Goal: Communication & Community: Share content

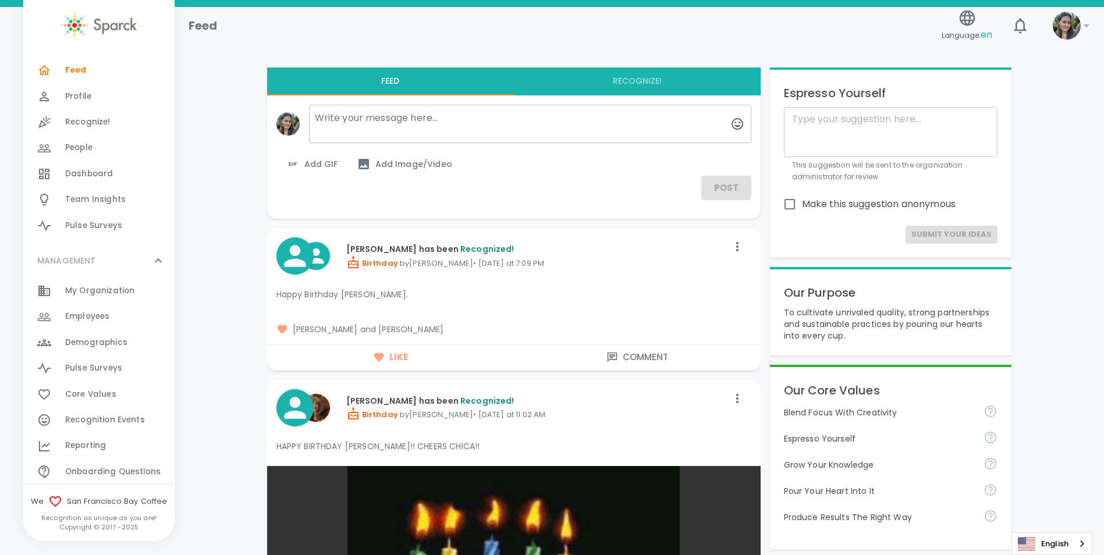
scroll to position [58, 0]
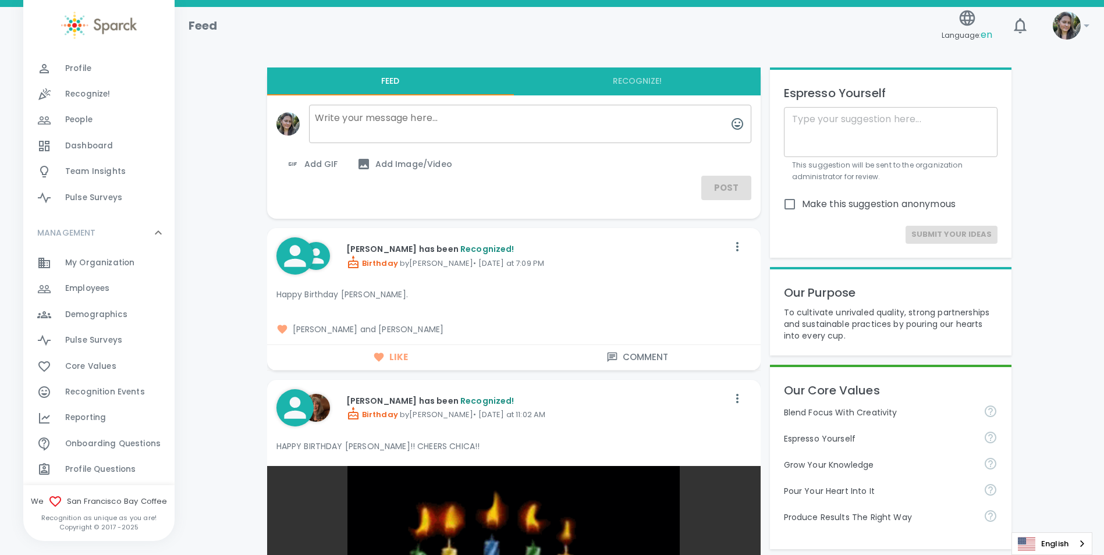
click at [112, 415] on div "Reporting 0" at bounding box center [119, 418] width 109 height 16
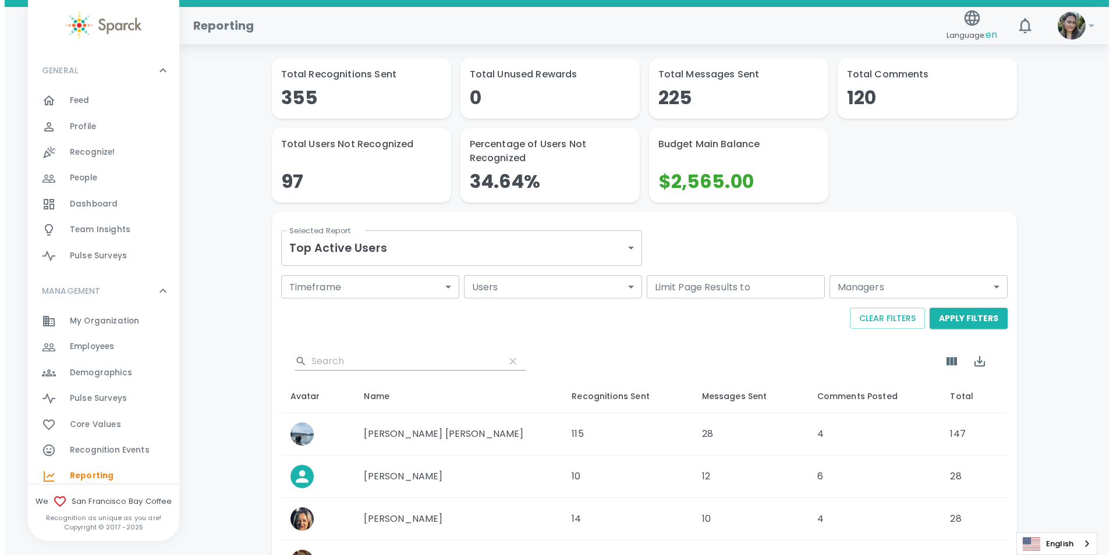
scroll to position [116, 0]
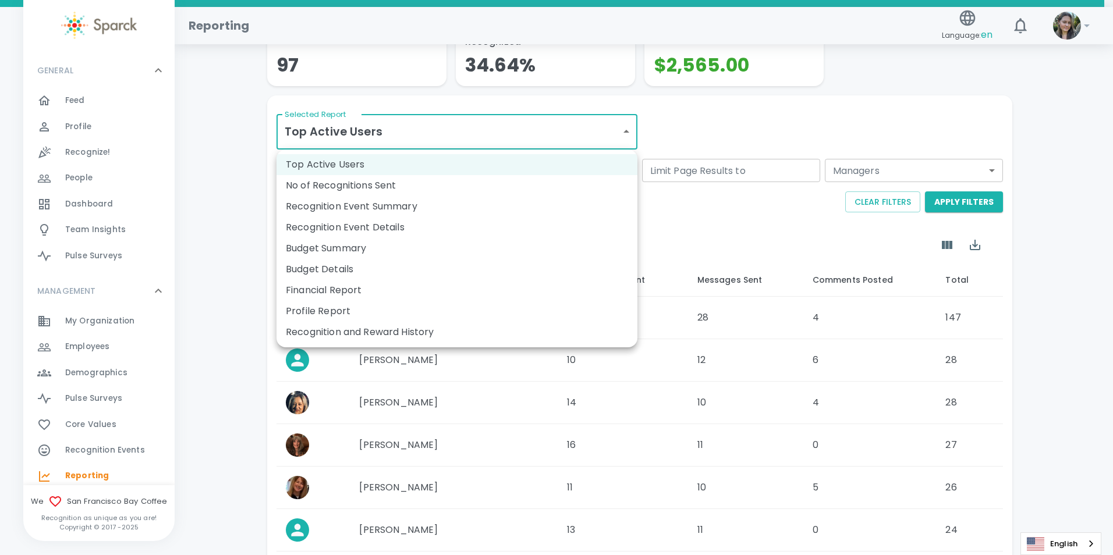
click at [506, 128] on body "Skip Navigation Reporting Language: en 0 ! GENERAL 0 Feed 0 Profile 0 Recognize…" at bounding box center [556, 353] width 1113 height 939
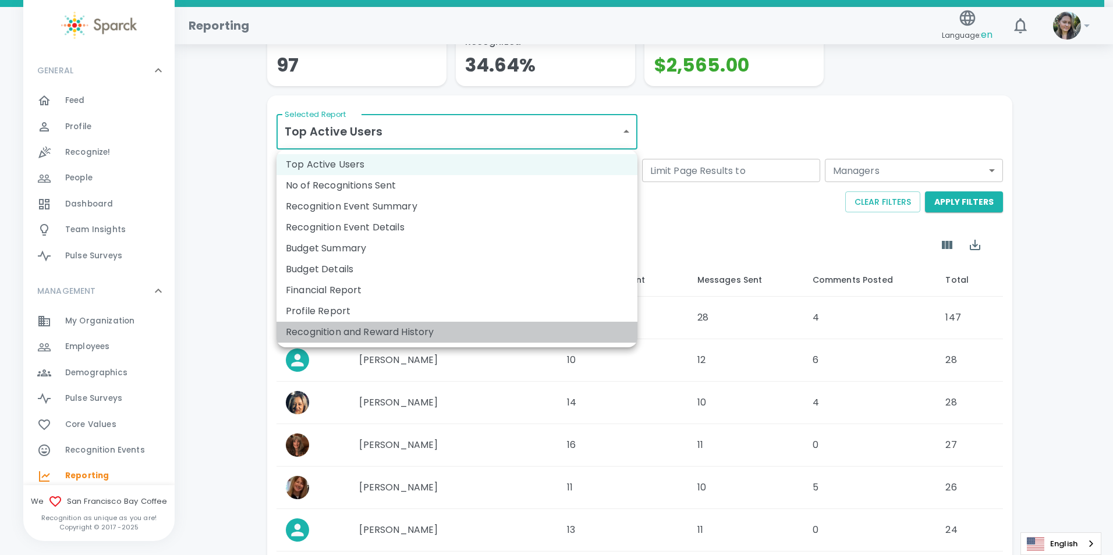
click at [362, 331] on li "Recognition and Reward History" at bounding box center [456, 332] width 361 height 21
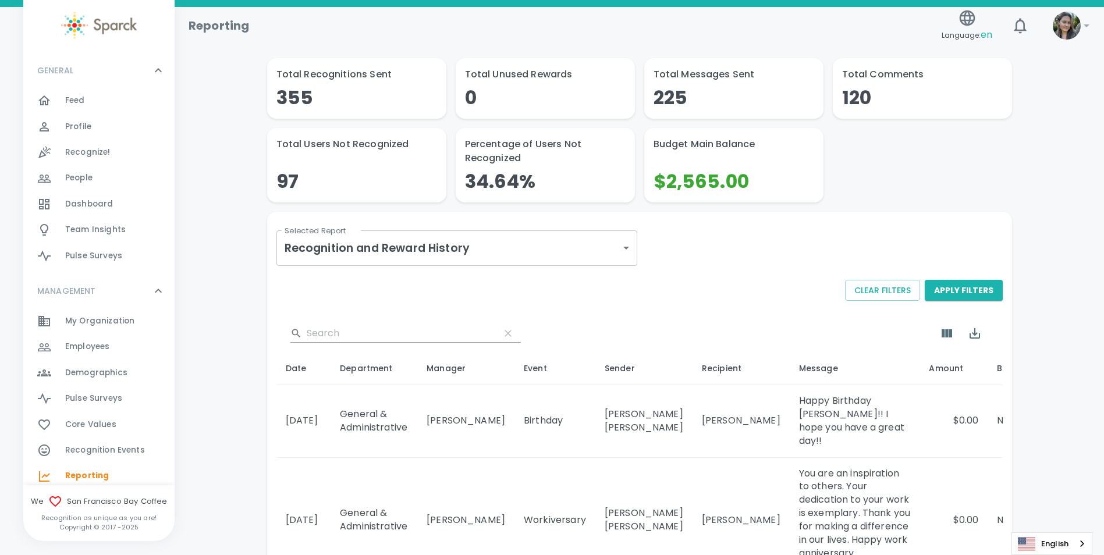
scroll to position [58, 0]
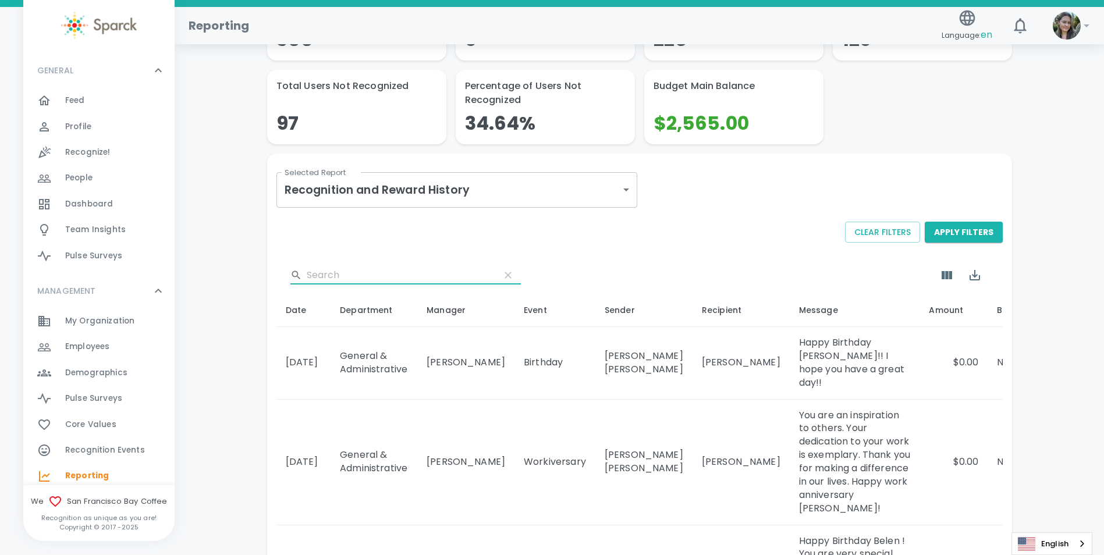
click at [350, 278] on input "Search" at bounding box center [399, 275] width 184 height 19
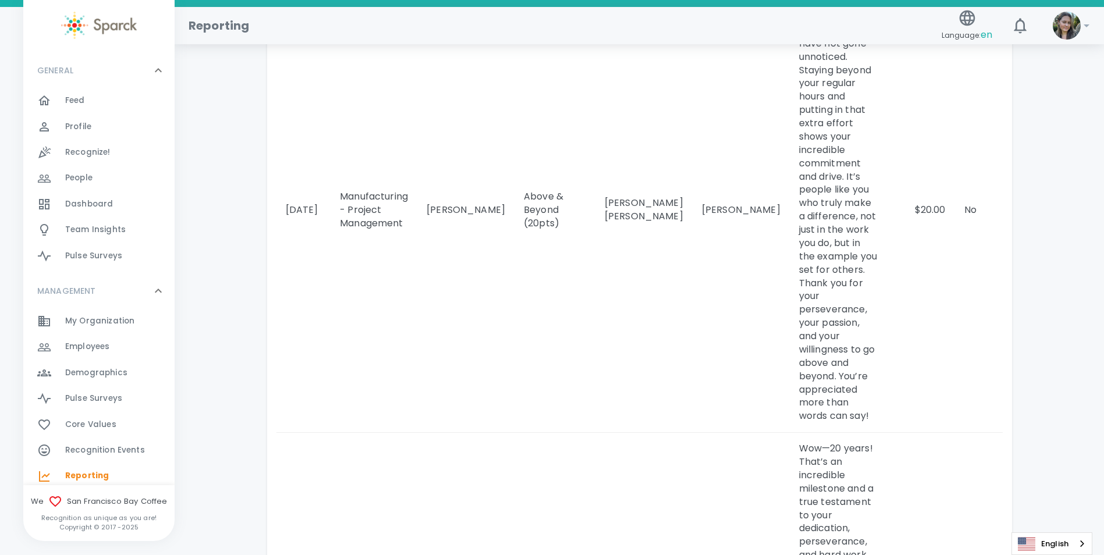
scroll to position [1164, 0]
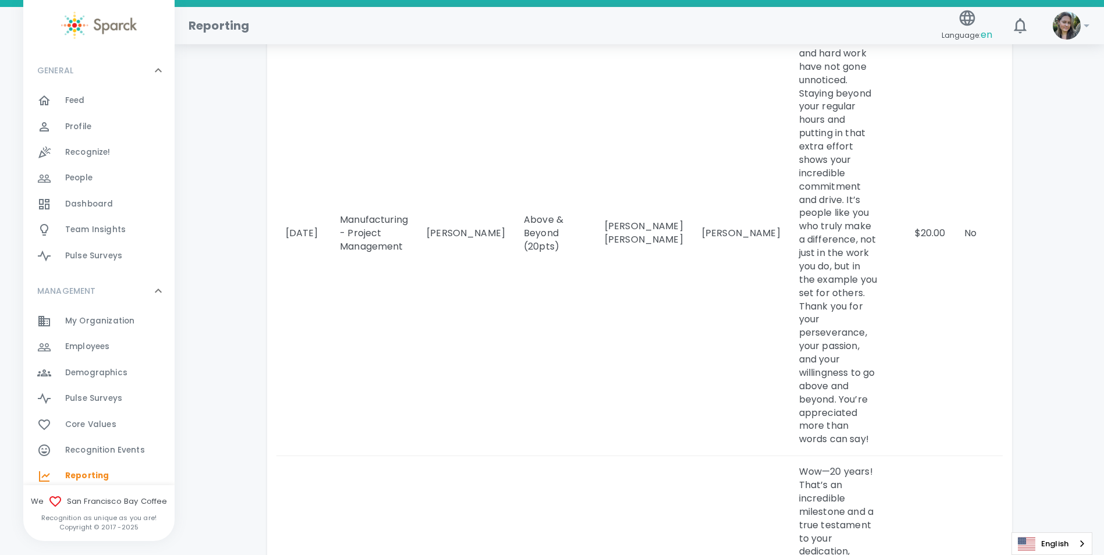
type input "[PERSON_NAME]"
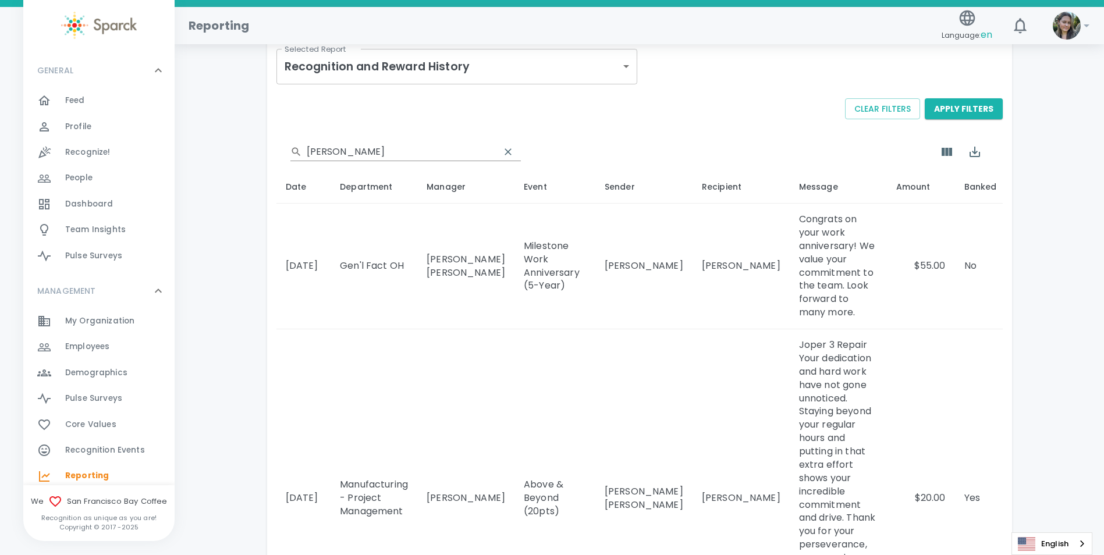
scroll to position [175, 0]
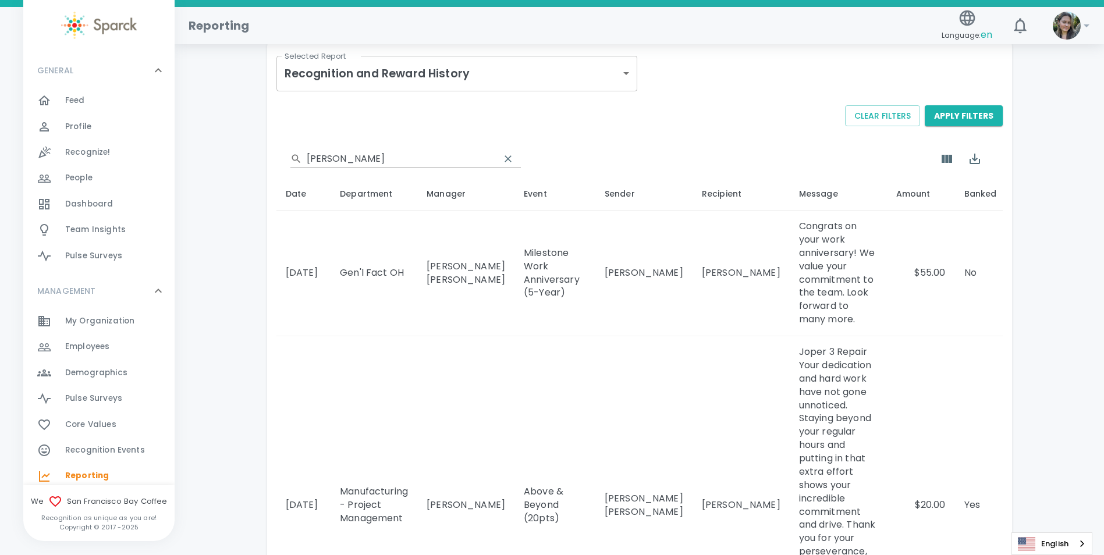
click at [88, 98] on div "Feed 0" at bounding box center [119, 101] width 109 height 16
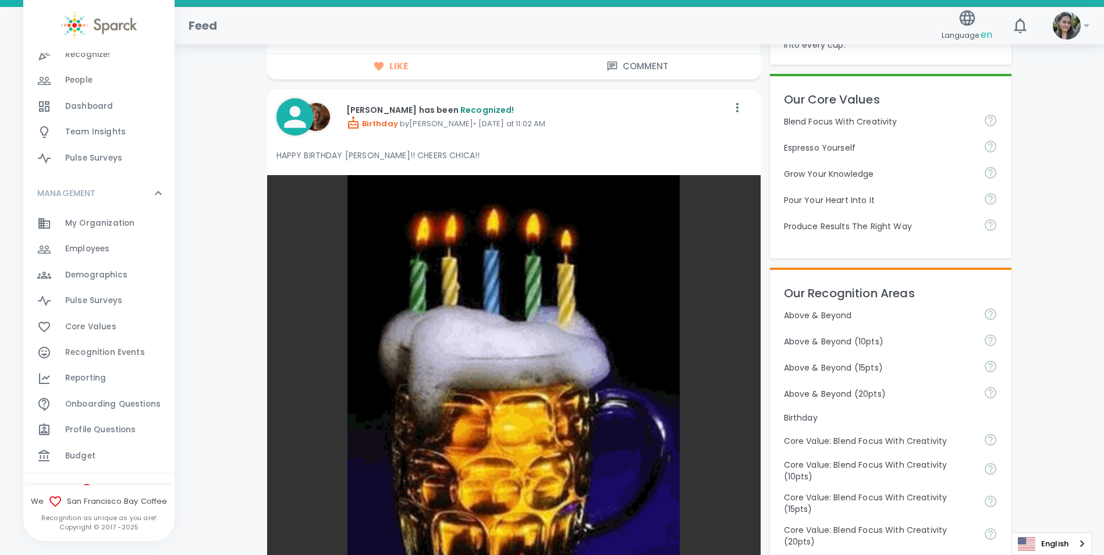
scroll to position [156, 0]
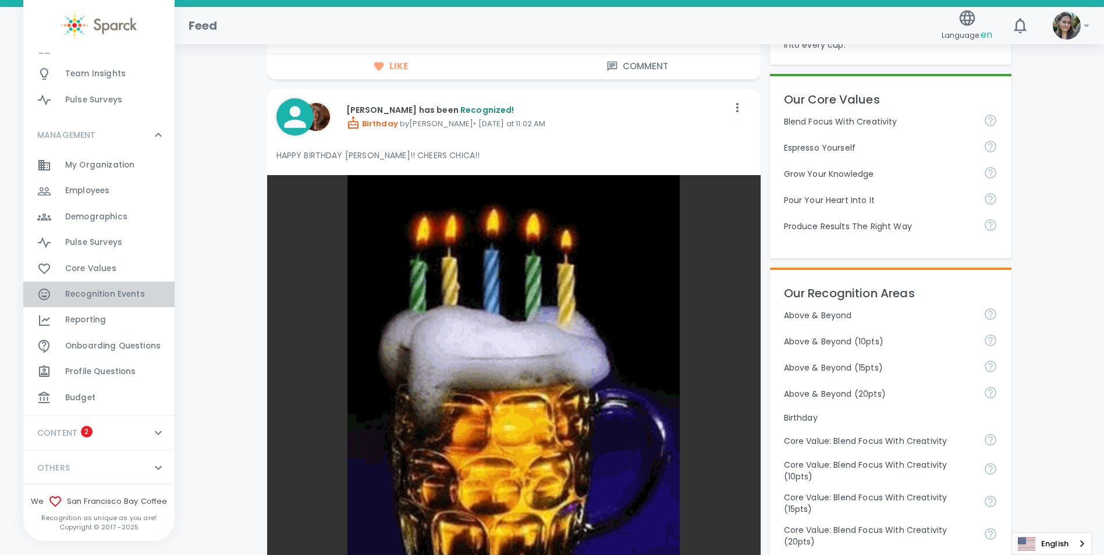
click at [116, 296] on span "Recognition Events" at bounding box center [105, 295] width 80 height 12
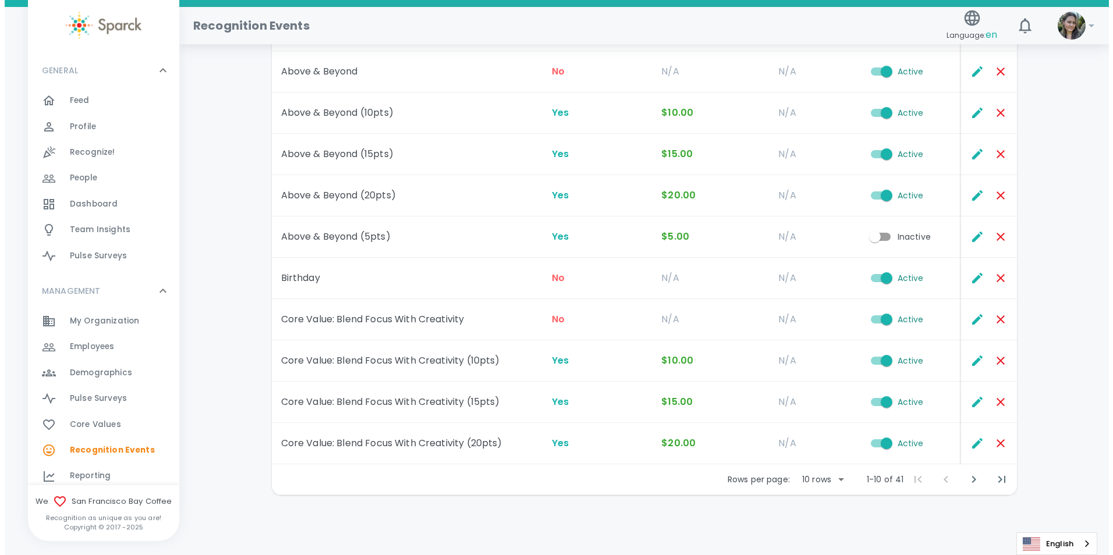
scroll to position [130, 0]
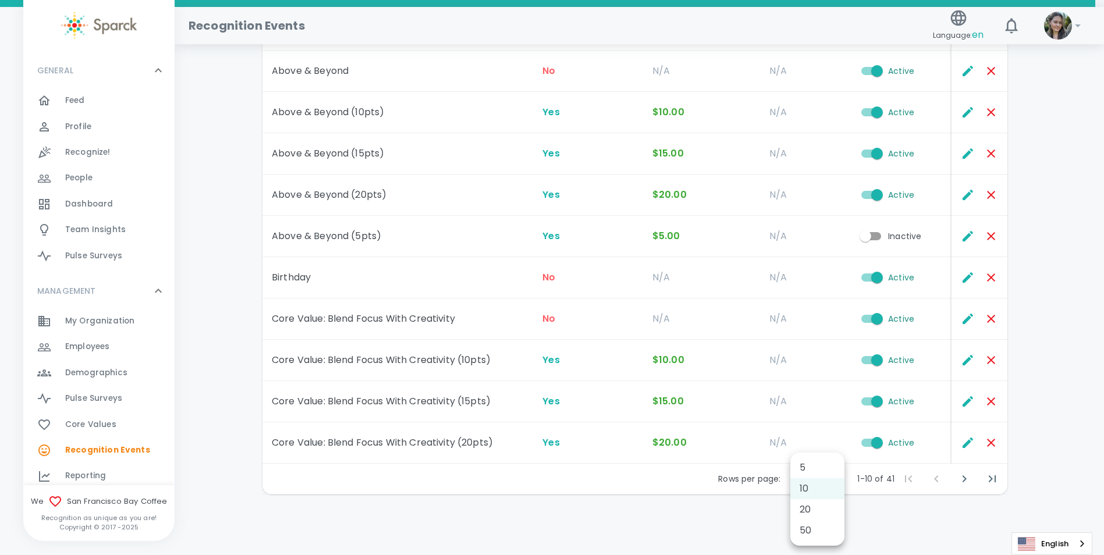
click at [833, 481] on body "Skip Navigation Recognition Events Language: en 0 ! GENERAL 0 Feed 0 Profile 0 …" at bounding box center [552, 212] width 1104 height 685
click at [817, 524] on li "50" at bounding box center [817, 530] width 54 height 21
type input "50"
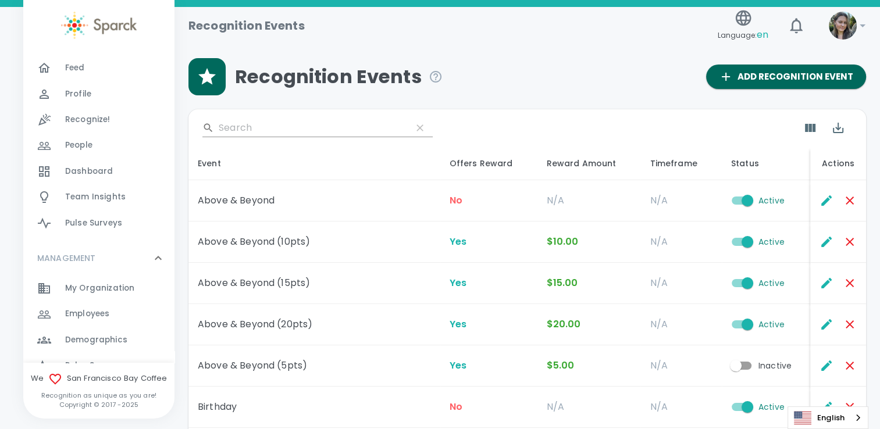
scroll to position [33, 0]
click at [80, 319] on span "Employees" at bounding box center [87, 314] width 44 height 12
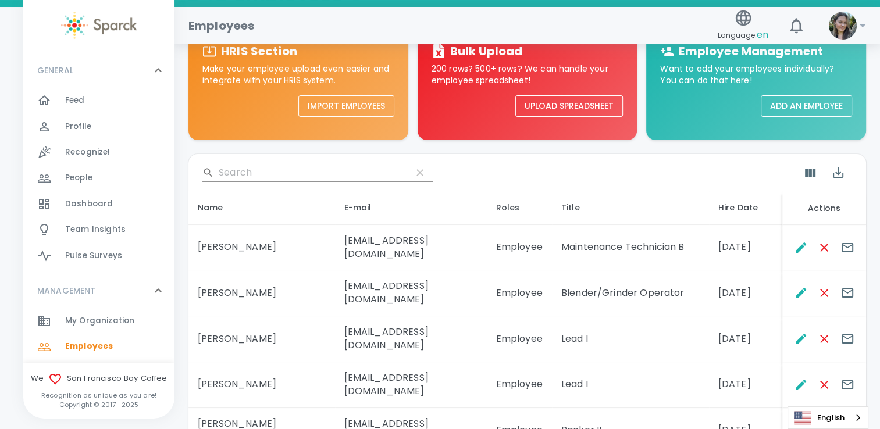
scroll to position [83, 0]
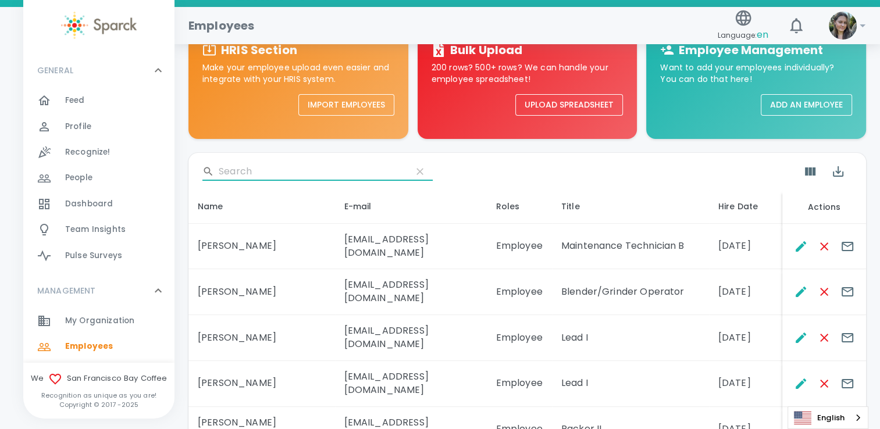
click at [265, 171] on input "Search" at bounding box center [311, 171] width 184 height 19
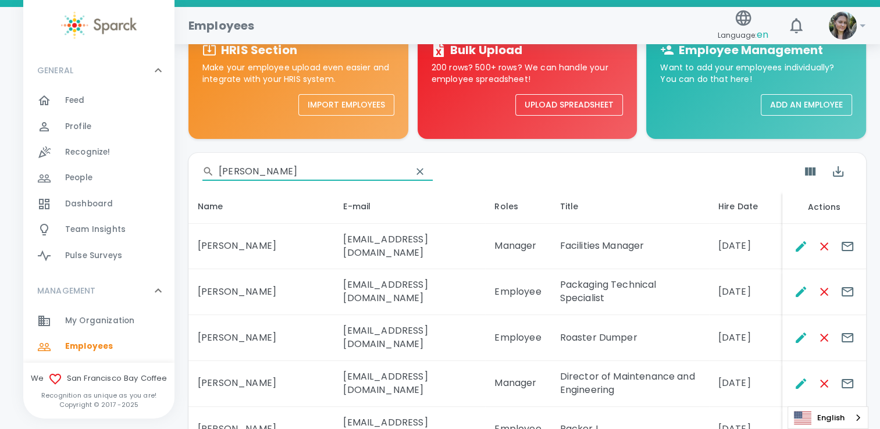
scroll to position [158, 0]
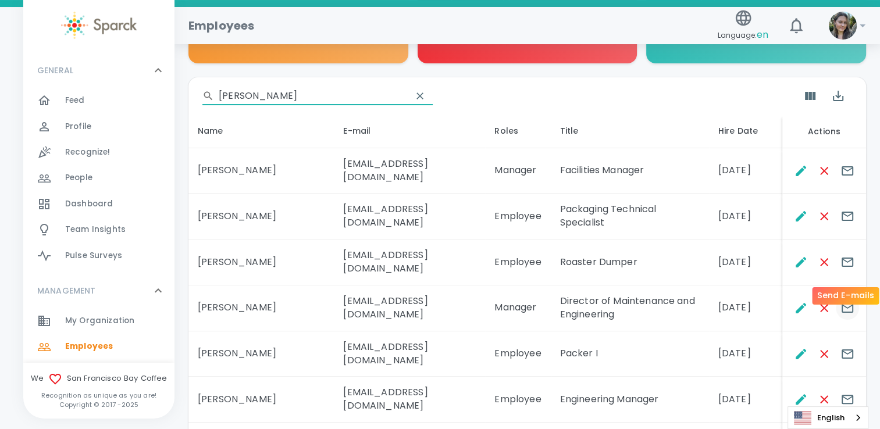
type input "[PERSON_NAME]"
drag, startPoint x: 849, startPoint y: 269, endPoint x: 675, endPoint y: 273, distance: 174.0
click at [675, 286] on td "Director of Maintenance and Engineering" at bounding box center [630, 309] width 158 height 46
click at [850, 304] on icon "Send E-mails" at bounding box center [848, 308] width 12 height 9
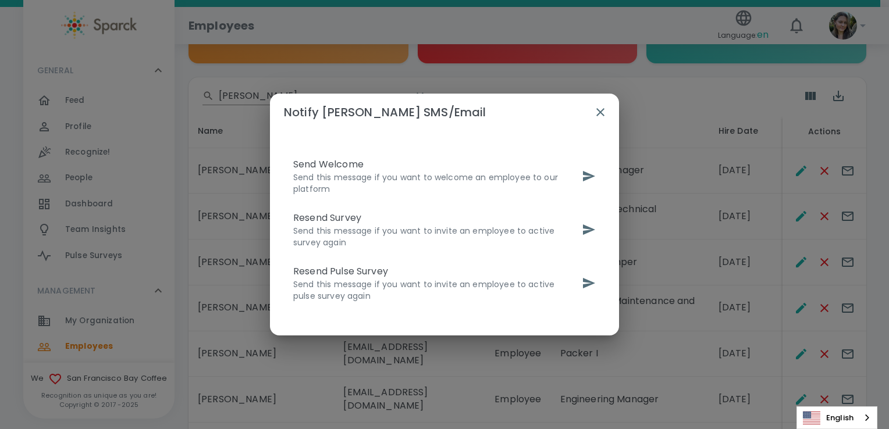
click at [573, 176] on p "Send this message if you want to welcome an employee to our platform" at bounding box center [435, 183] width 284 height 23
click at [584, 177] on icon "send" at bounding box center [589, 176] width 14 height 14
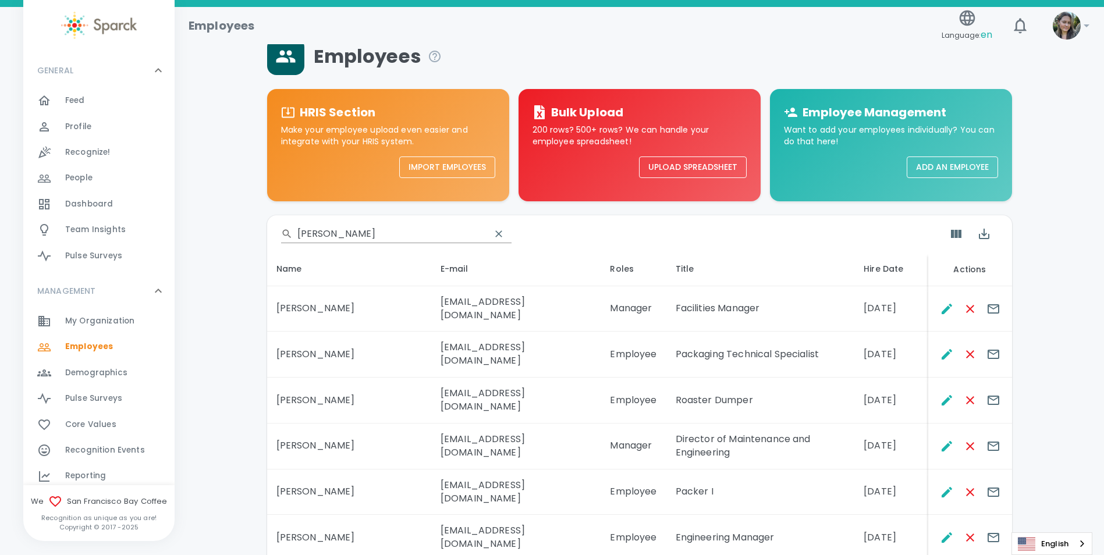
scroll to position [0, 0]
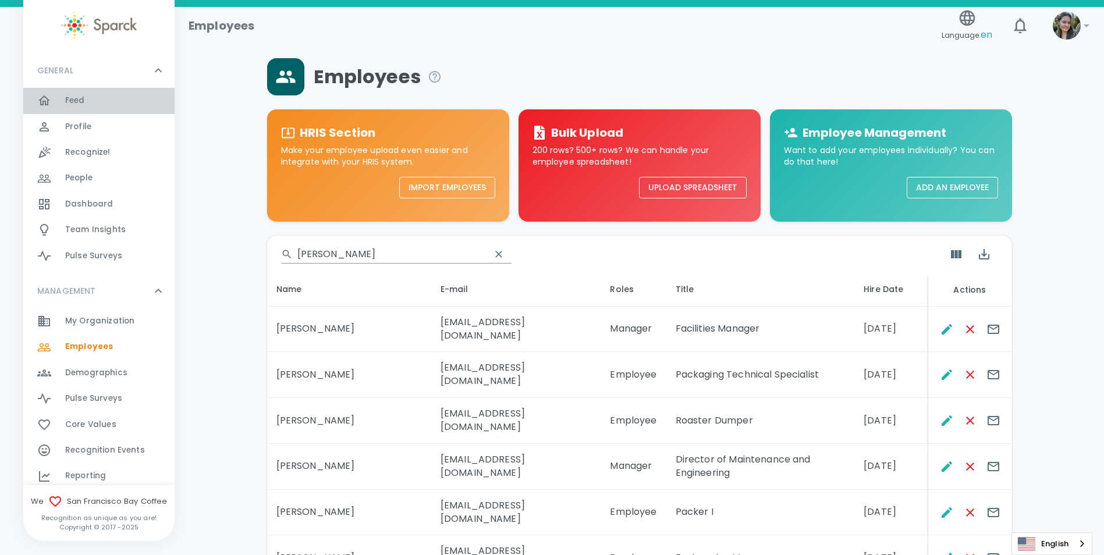
click at [108, 104] on div "Feed 0" at bounding box center [119, 101] width 109 height 16
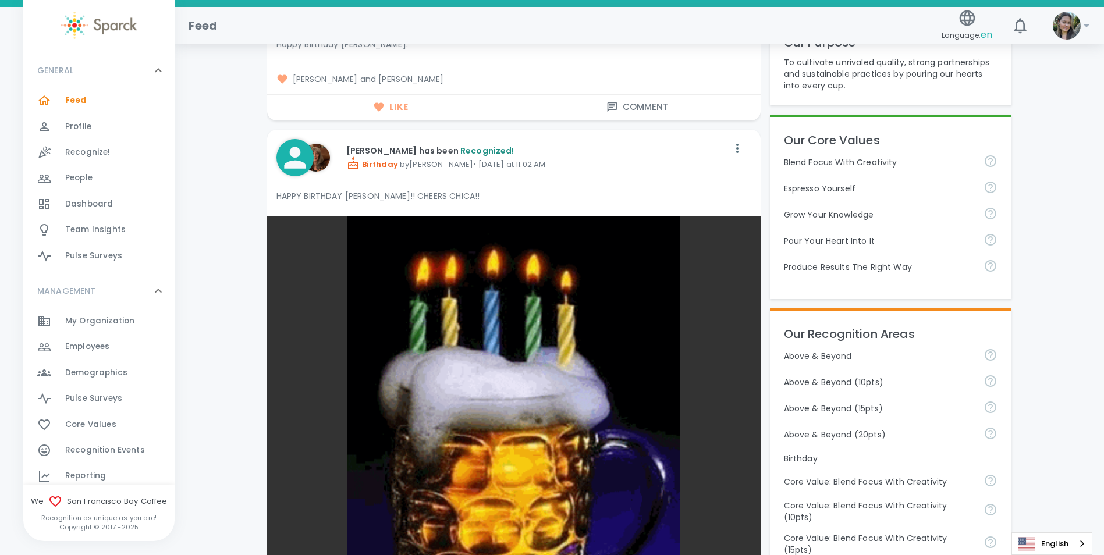
scroll to position [233, 0]
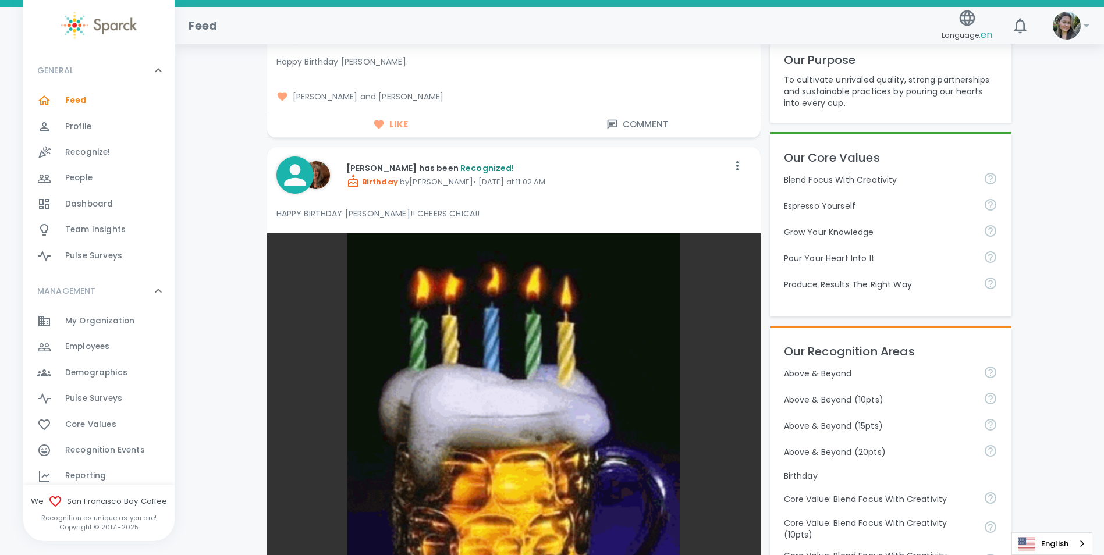
click at [87, 334] on div "Employees 0" at bounding box center [98, 347] width 151 height 26
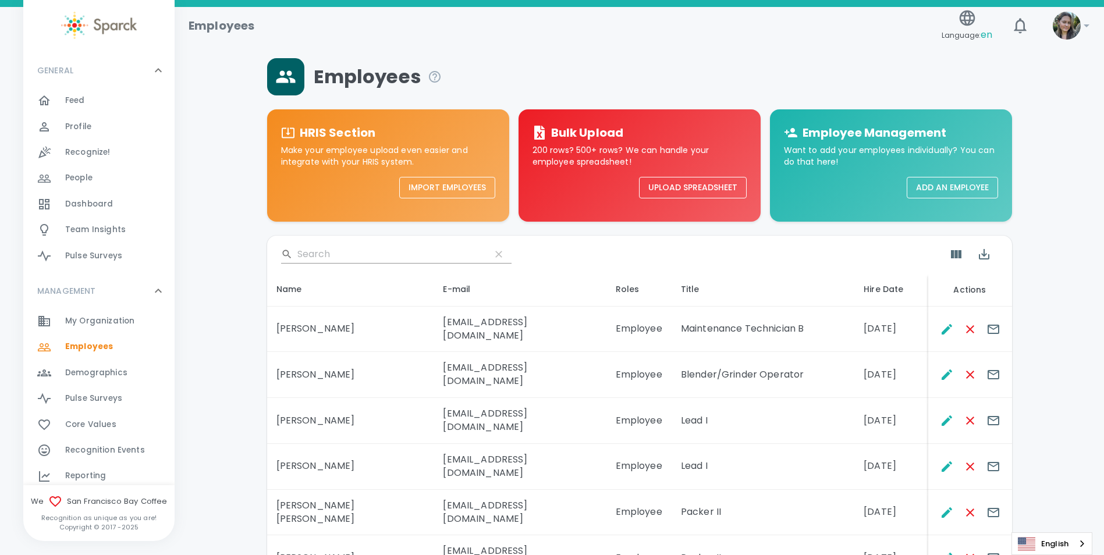
click at [329, 253] on input "Search" at bounding box center [389, 254] width 184 height 19
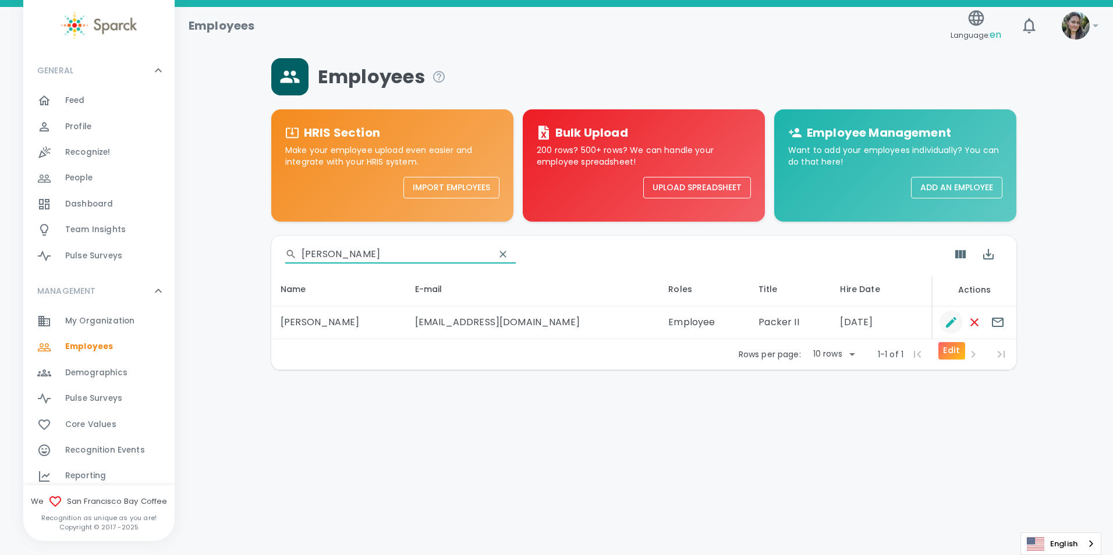
type input "[PERSON_NAME]"
click at [946, 323] on icon "Edit" at bounding box center [951, 322] width 14 height 14
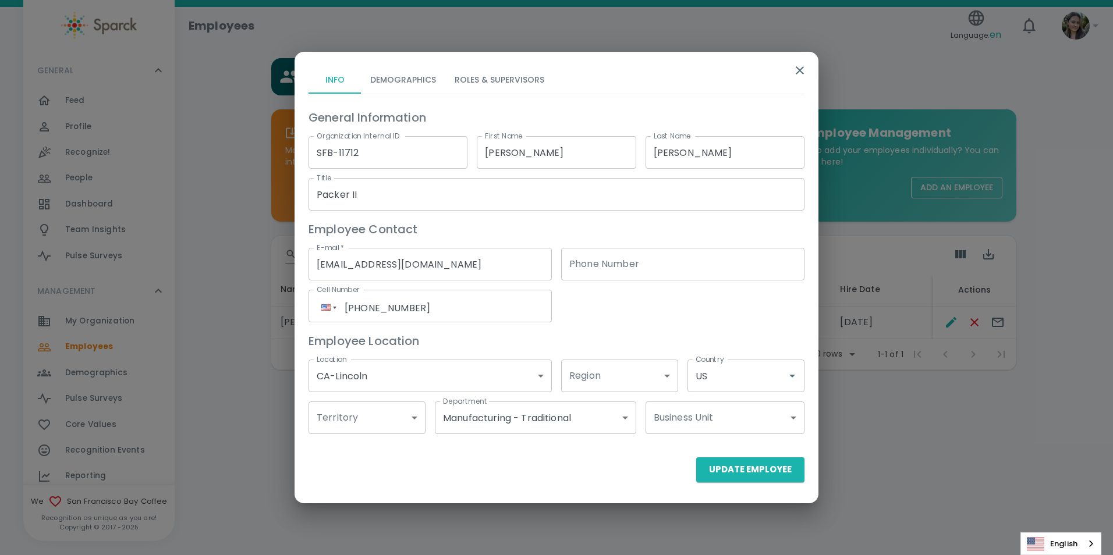
click at [515, 86] on button "Roles & Supervisors" at bounding box center [499, 80] width 108 height 28
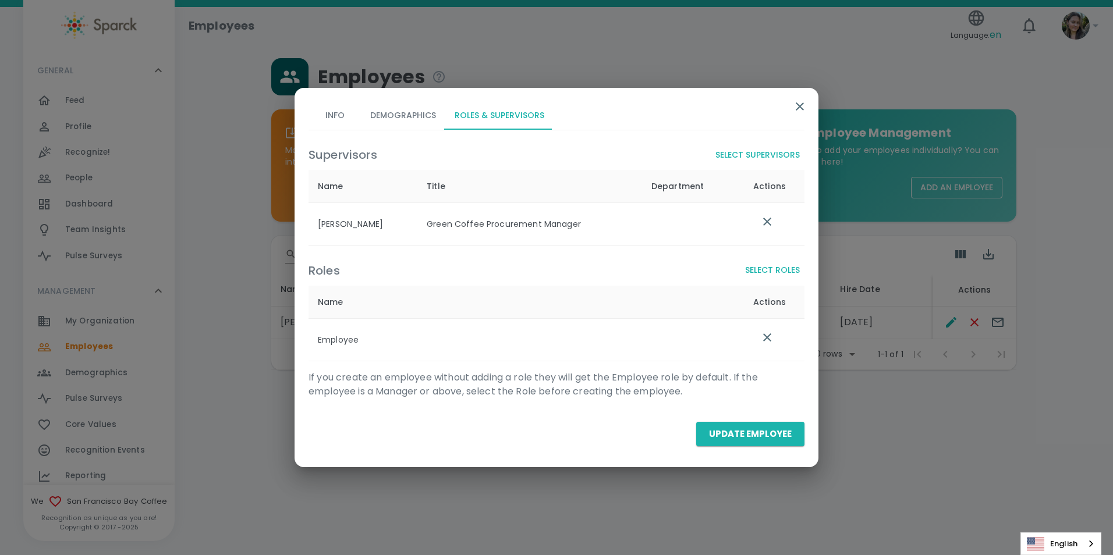
click at [790, 98] on div "Info Demographics Roles & Supervisors Supervisors Select Supervisors Name Title…" at bounding box center [556, 277] width 524 height 379
drag, startPoint x: 790, startPoint y: 98, endPoint x: 799, endPoint y: 99, distance: 9.3
click at [799, 100] on icon "button" at bounding box center [800, 107] width 14 height 14
